Goal: Navigation & Orientation: Find specific page/section

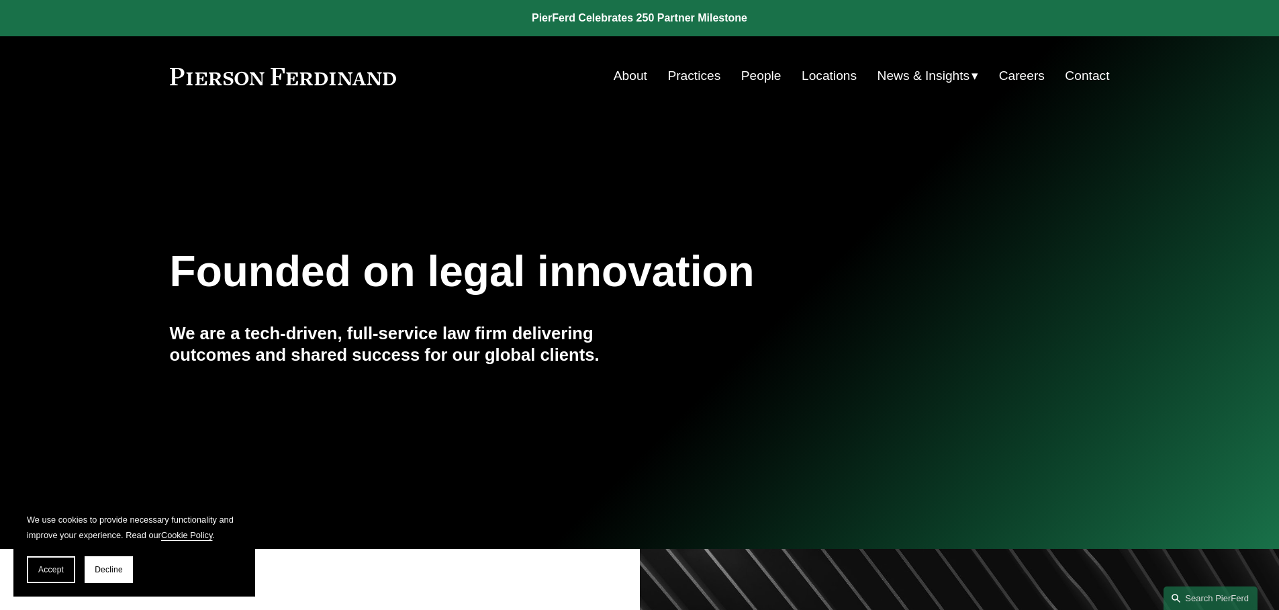
click at [761, 75] on link "People" at bounding box center [761, 76] width 40 height 26
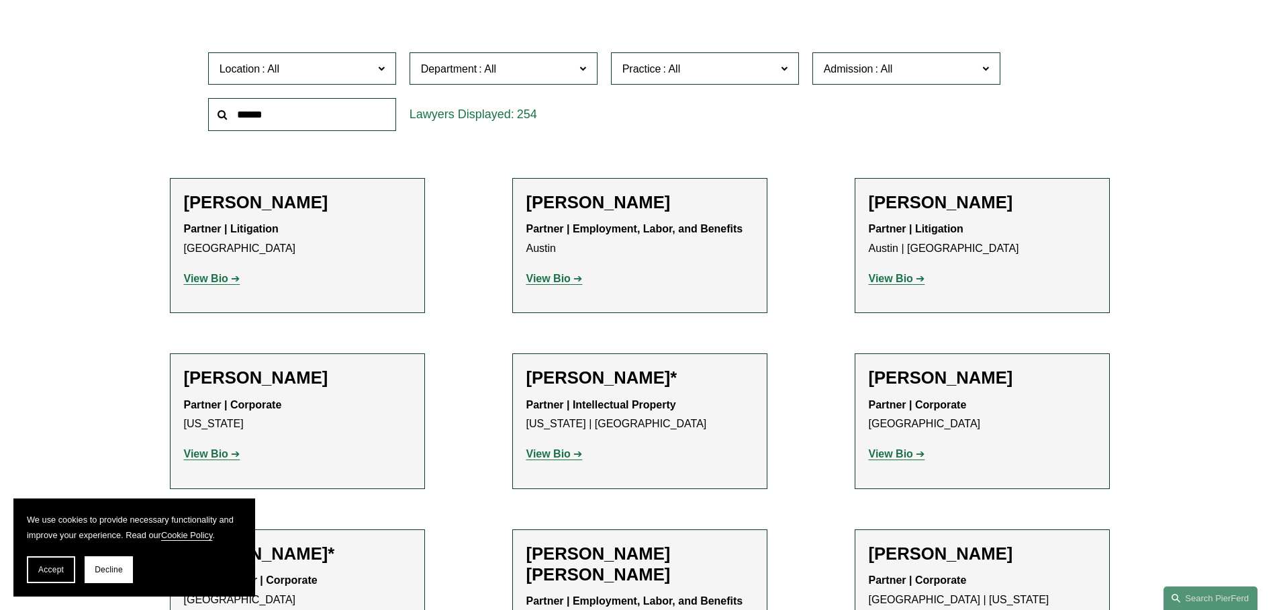
scroll to position [433, 0]
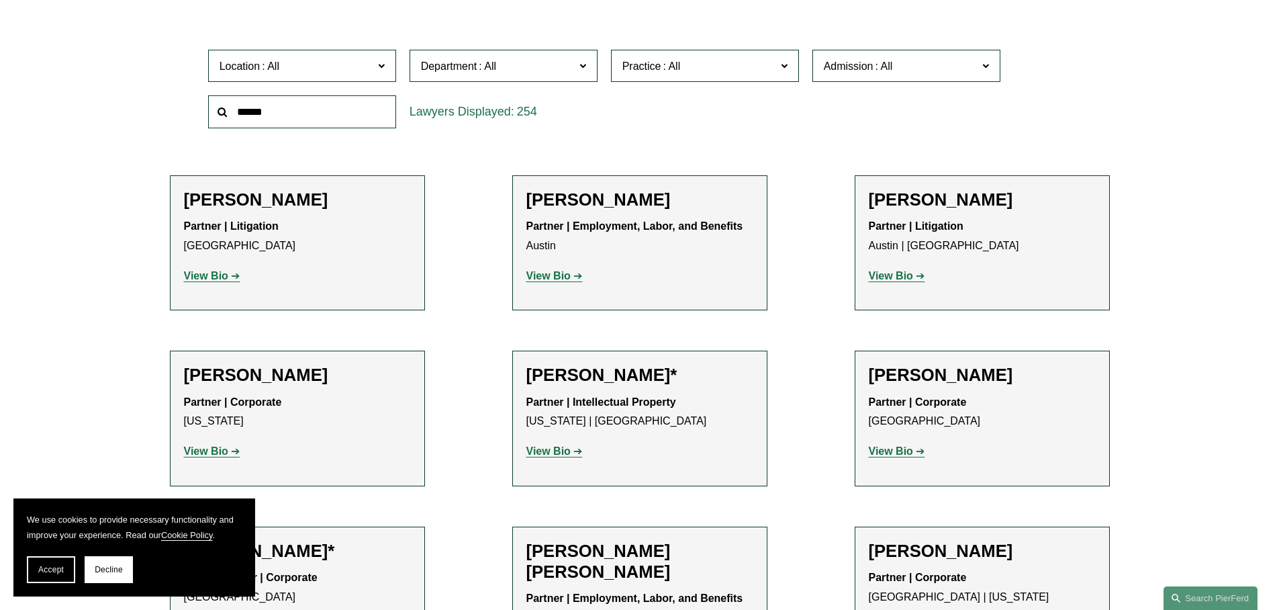
click at [44, 566] on span "Accept" at bounding box center [51, 569] width 26 height 9
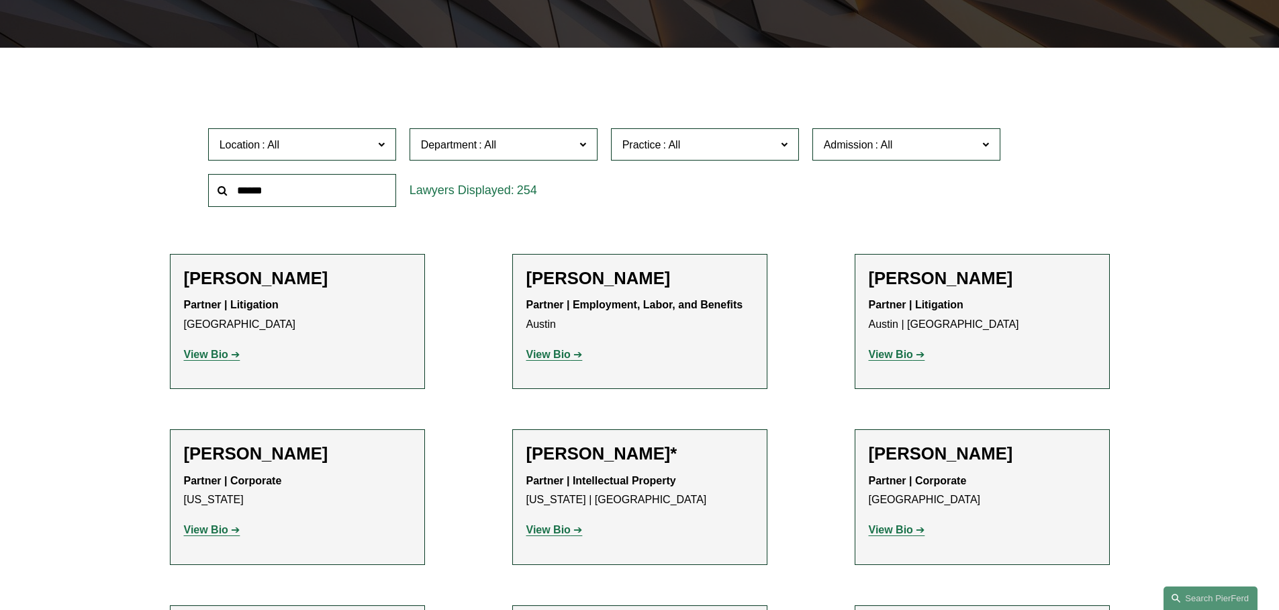
scroll to position [0, 0]
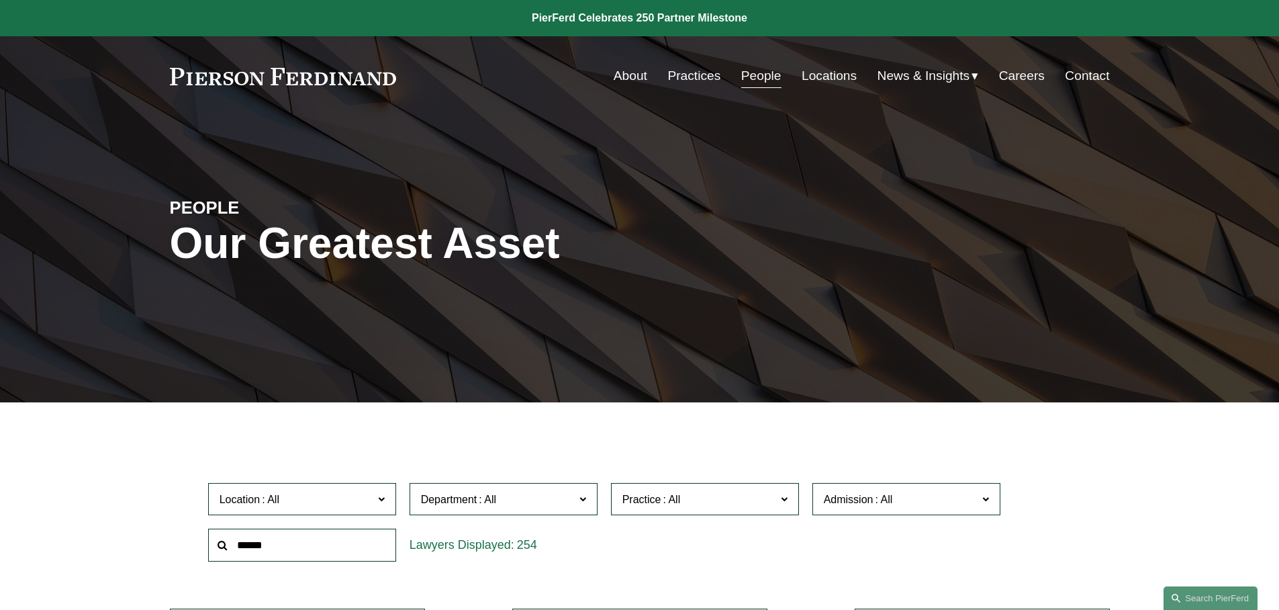
click at [1083, 79] on link "Contact" at bounding box center [1087, 76] width 44 height 26
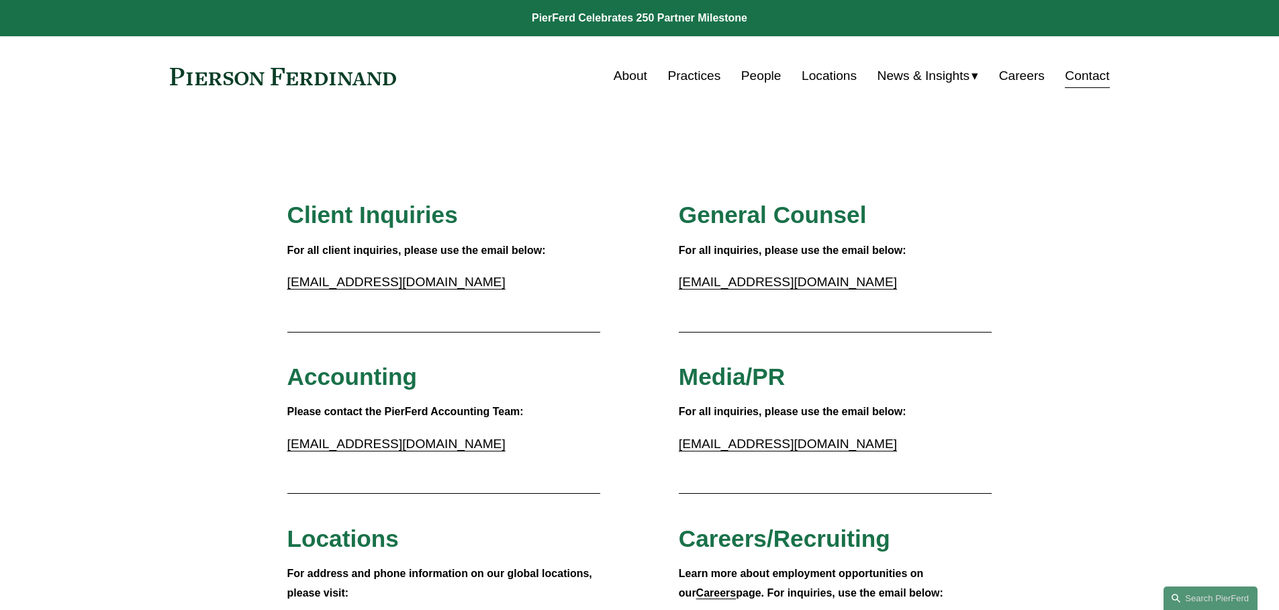
click at [631, 79] on link "About" at bounding box center [631, 76] width 34 height 26
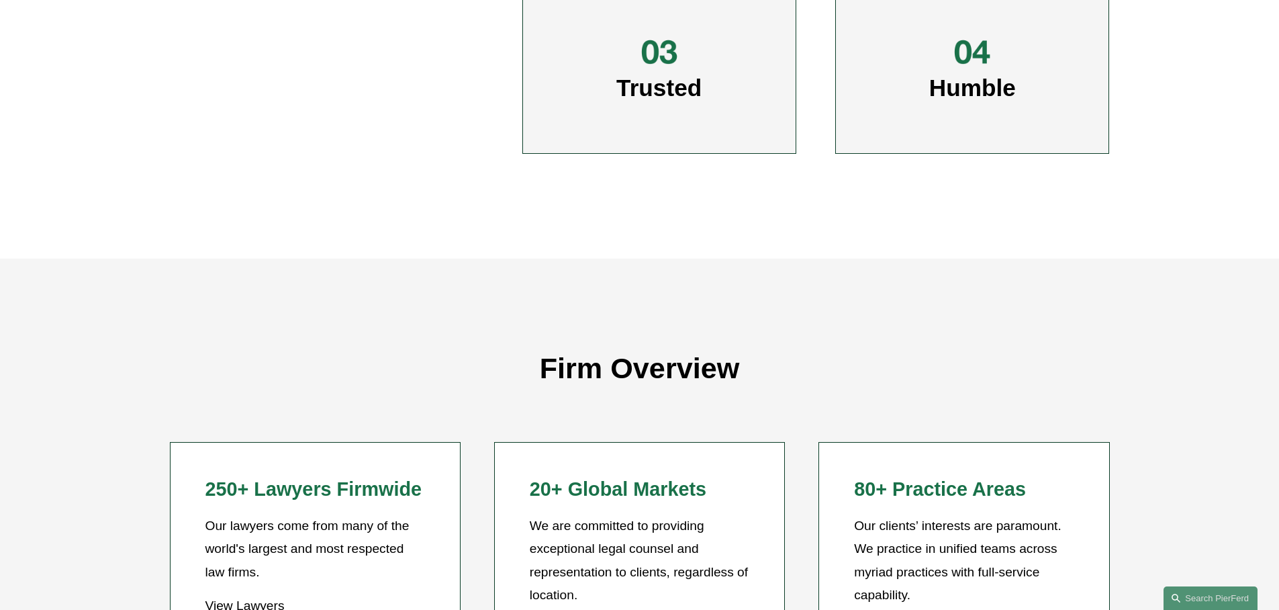
scroll to position [1126, 0]
